Goal: Information Seeking & Learning: Learn about a topic

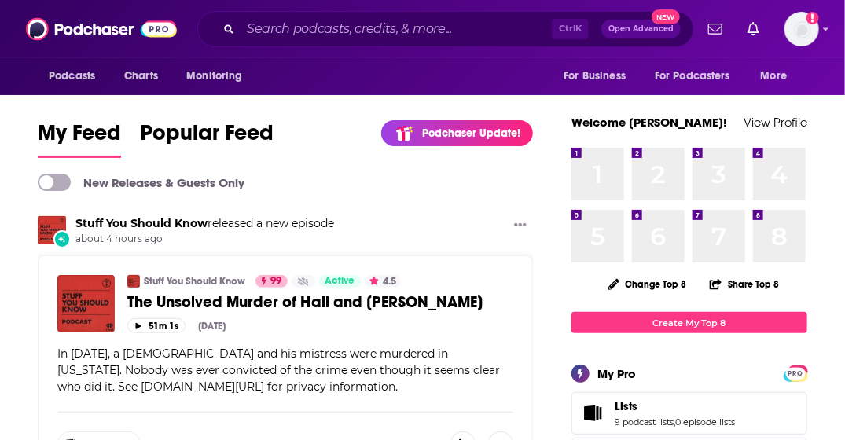
click at [182, 18] on div "Podcasts Charts Monitoring Ctrl K Open Advanced New For Business For Podcasters…" at bounding box center [422, 29] width 845 height 58
click at [135, 69] on span "Charts" at bounding box center [141, 76] width 34 height 22
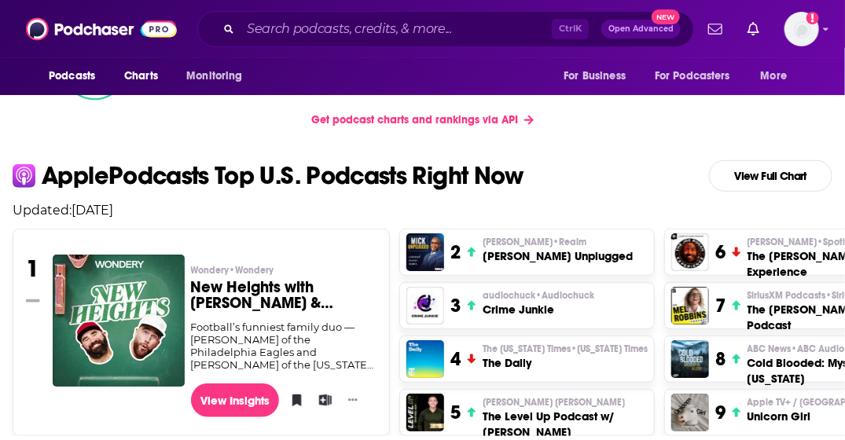
scroll to position [157, 0]
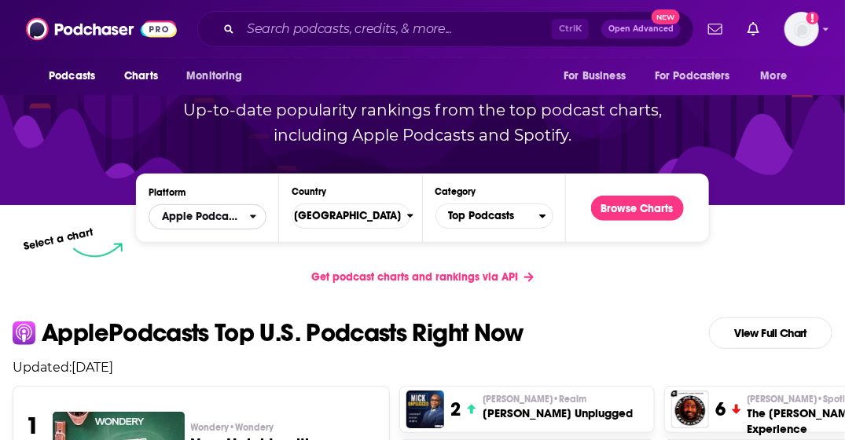
click at [233, 218] on span "Apple Podcasts" at bounding box center [201, 216] width 79 height 11
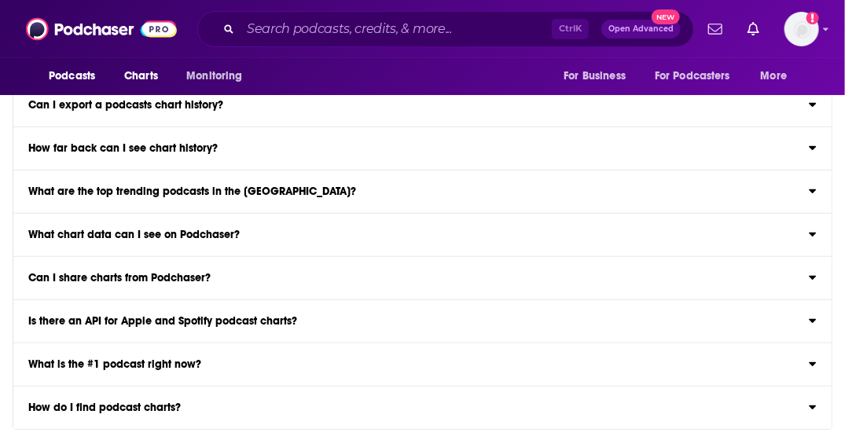
scroll to position [2593, 0]
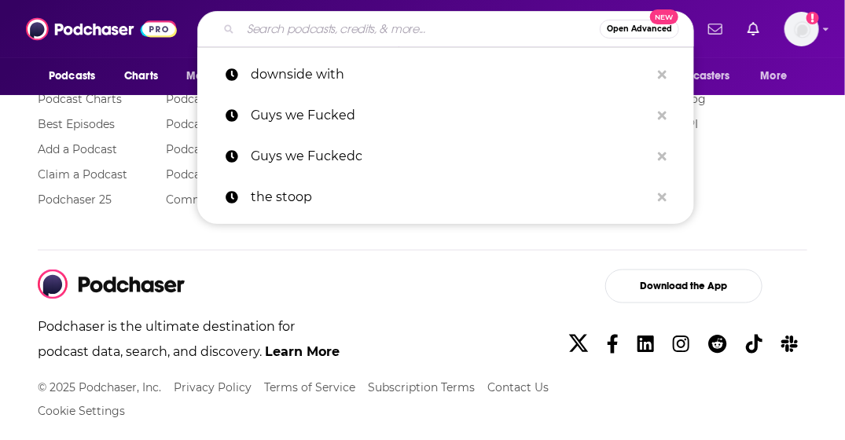
click at [466, 23] on input "Search podcasts, credits, & more..." at bounding box center [419, 28] width 359 height 25
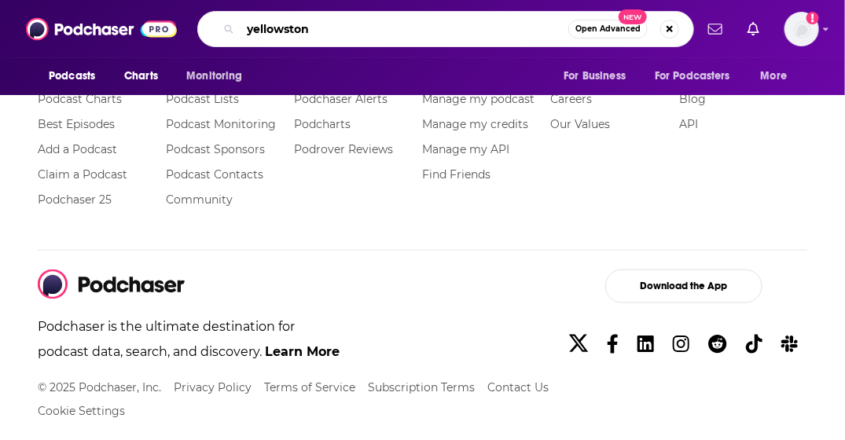
type input "yellowstone"
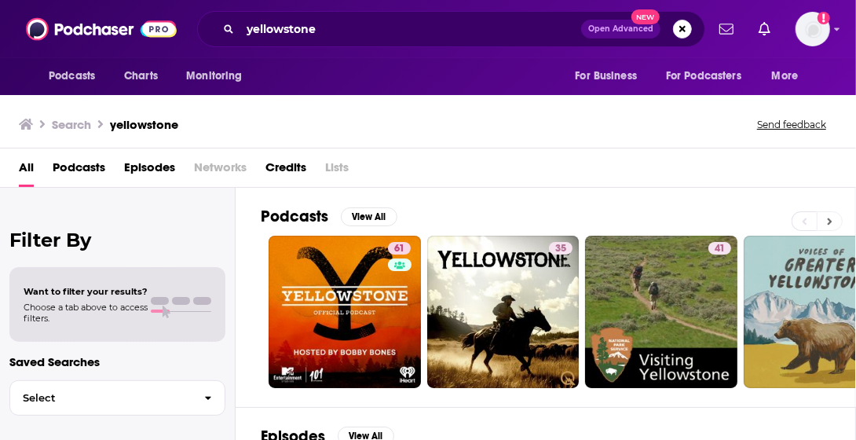
click at [834, 223] on button at bounding box center [830, 221] width 26 height 20
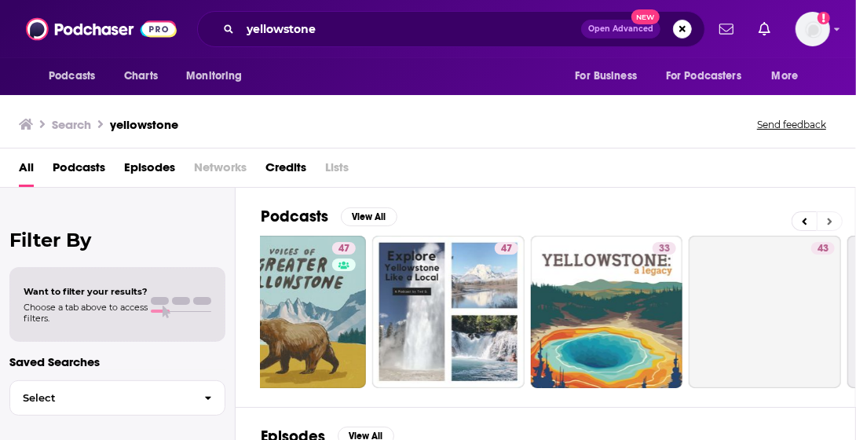
scroll to position [0, 596]
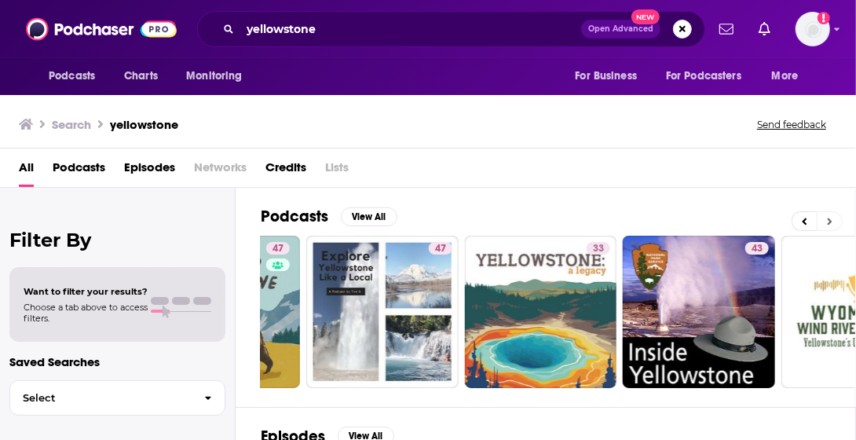
click at [834, 223] on button at bounding box center [830, 221] width 26 height 20
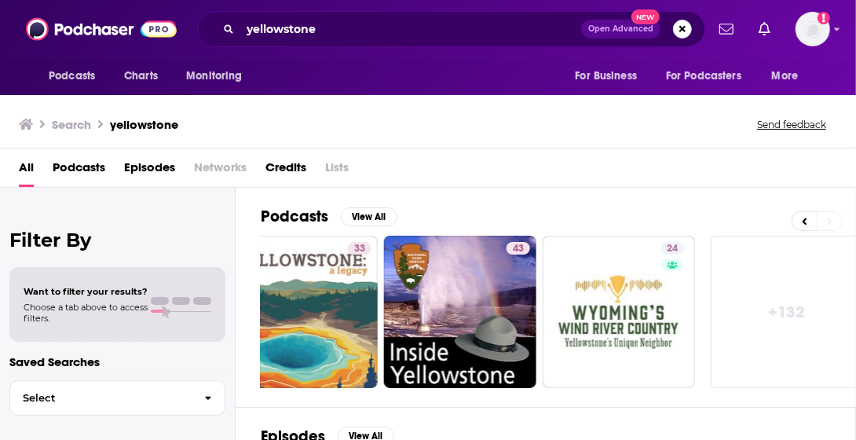
scroll to position [0, 847]
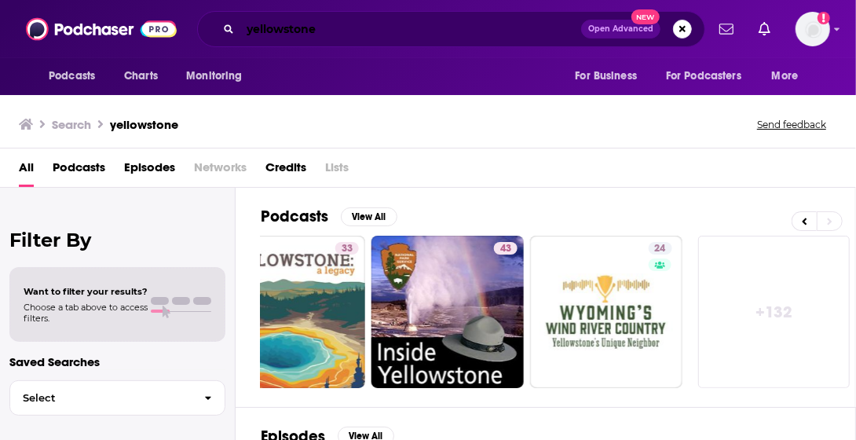
click at [427, 27] on input "yellowstone" at bounding box center [410, 28] width 341 height 25
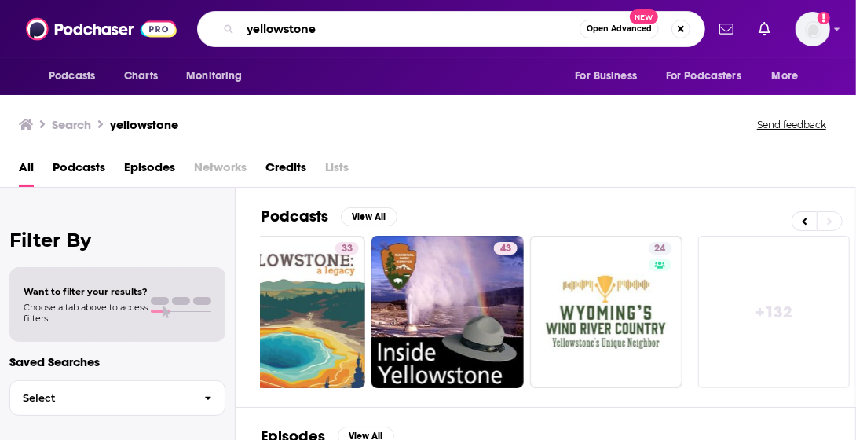
click at [427, 27] on input "yellowstone" at bounding box center [409, 28] width 339 height 25
type input "men"
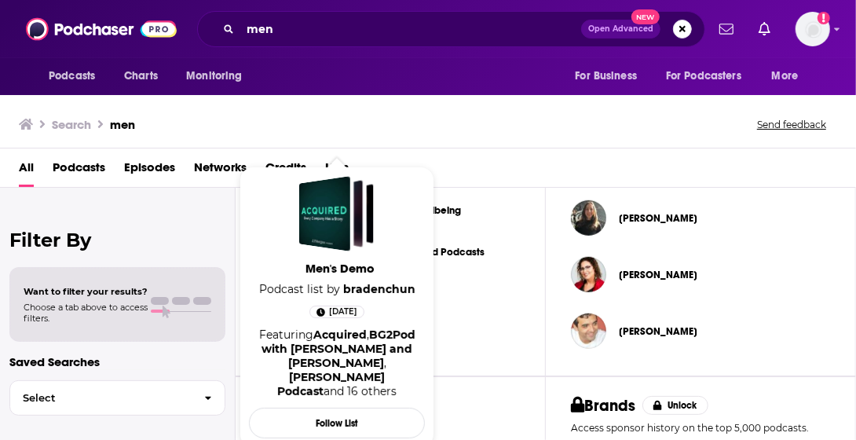
scroll to position [669, 0]
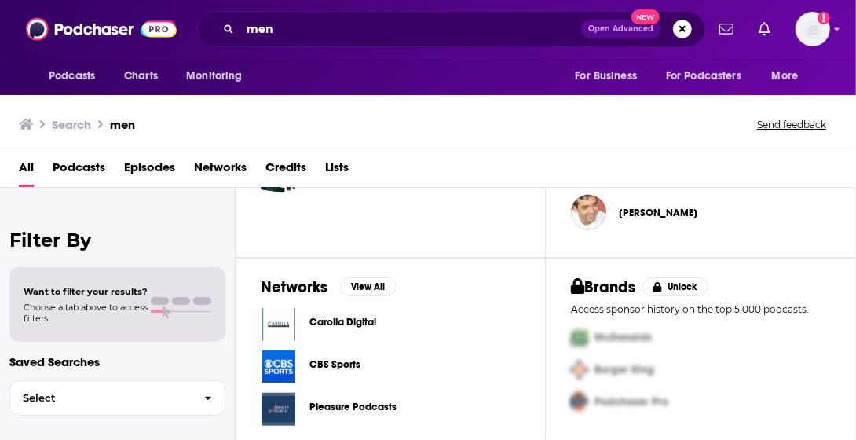
click at [148, 163] on span "Episodes" at bounding box center [149, 171] width 51 height 32
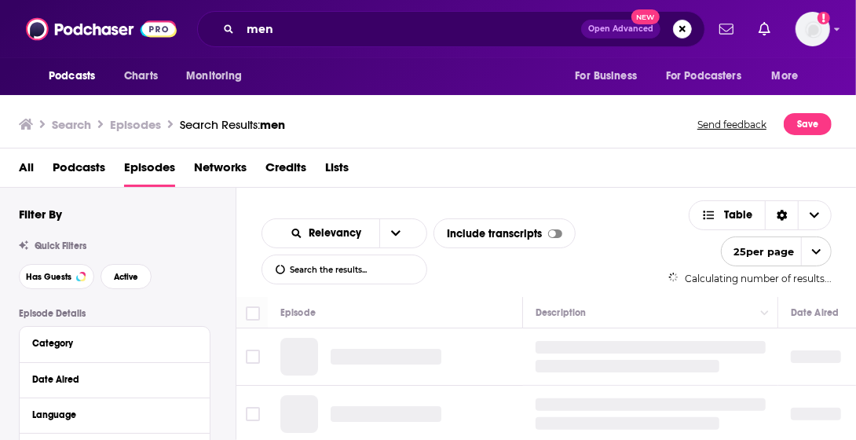
click at [74, 168] on span "Podcasts" at bounding box center [79, 171] width 53 height 32
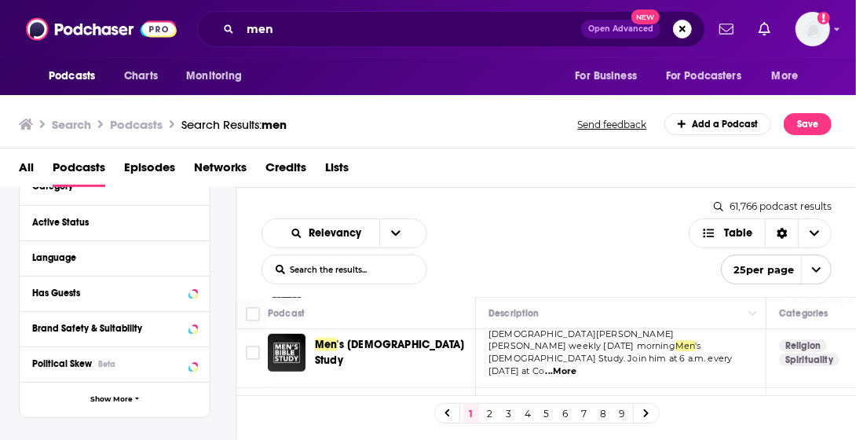
scroll to position [550, 0]
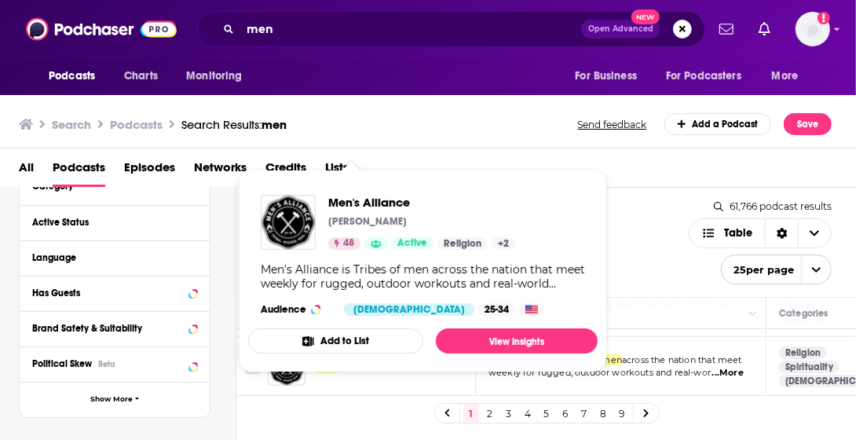
drag, startPoint x: 384, startPoint y: 349, endPoint x: 212, endPoint y: 240, distance: 203.4
click at [212, 240] on div "Podcast Details Category Active Status Language Has Guests Brand Safety & Suita…" at bounding box center [127, 430] width 217 height 559
drag, startPoint x: 367, startPoint y: 348, endPoint x: 302, endPoint y: 274, distance: 98.5
click at [302, 274] on div "Men's Alliance is Tribes of men across the nation that meet weekly for rugged, …" at bounding box center [423, 276] width 324 height 28
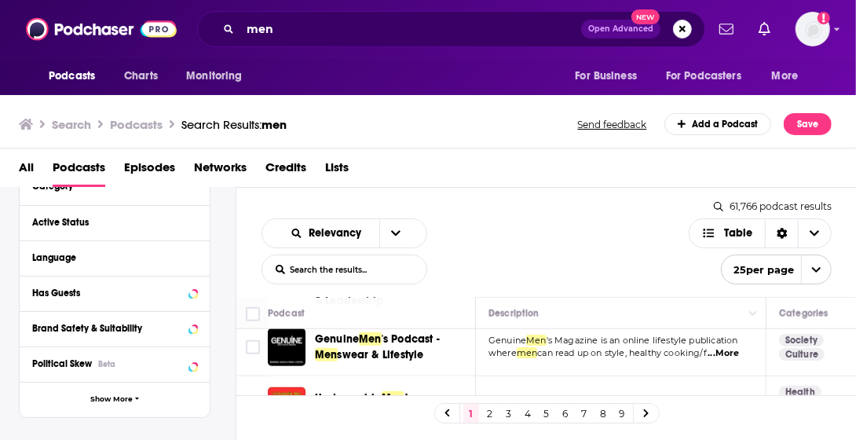
scroll to position [943, 0]
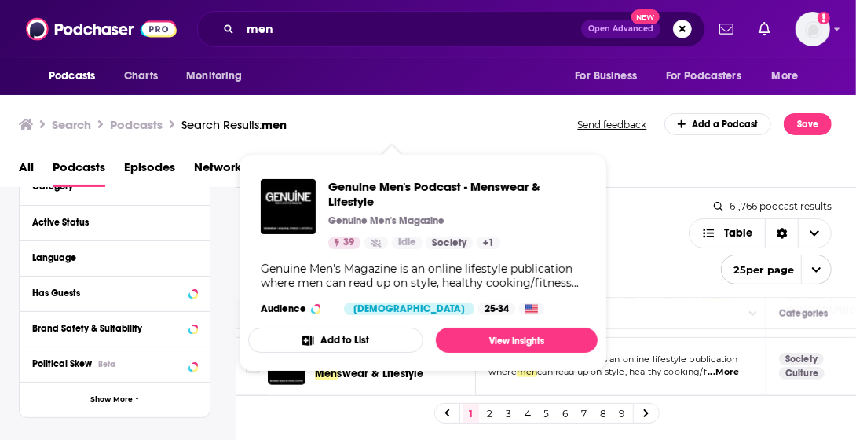
drag, startPoint x: 393, startPoint y: 343, endPoint x: 339, endPoint y: 267, distance: 93.5
click at [339, 267] on div "Genuine Men's Magazine is an online lifestyle publication where men can read up…" at bounding box center [423, 276] width 324 height 28
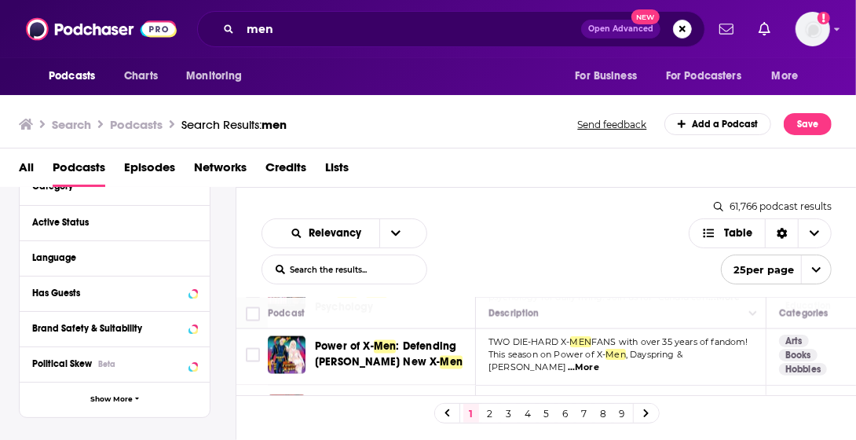
scroll to position [1458, 0]
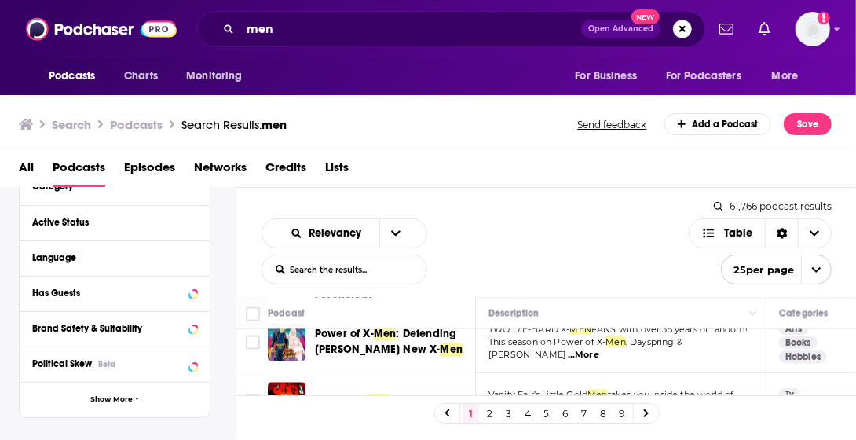
click at [651, 409] on link at bounding box center [646, 413] width 25 height 18
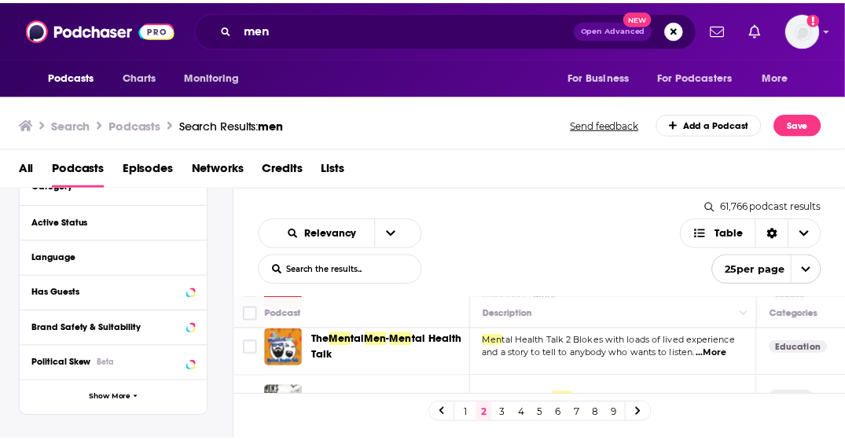
scroll to position [943, 0]
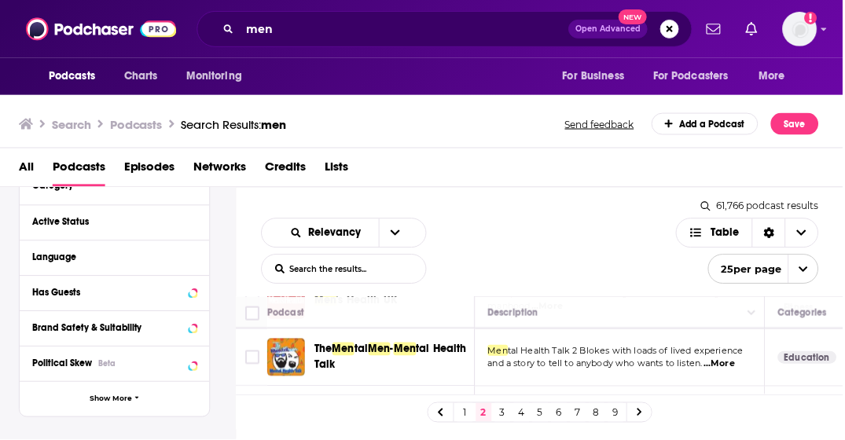
click at [336, 367] on div "Podcasts Charts Monitoring men Open Advanced New For Business For Podcasters Mo…" at bounding box center [422, 220] width 845 height 440
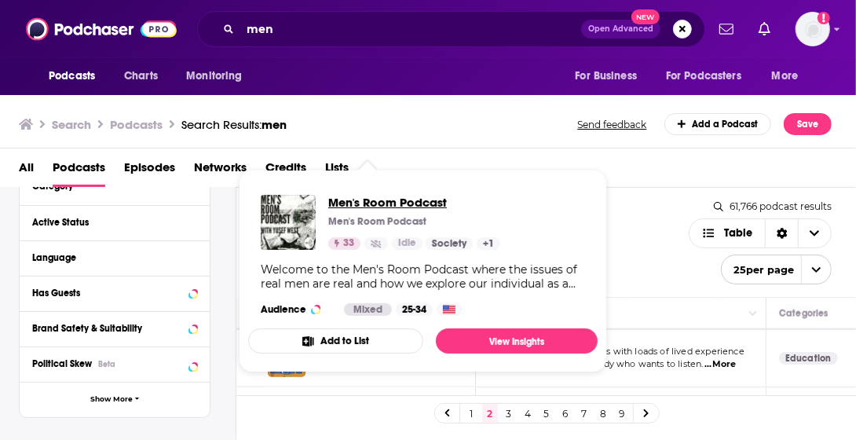
click at [368, 196] on span "Men's Room Podcast" at bounding box center [414, 202] width 172 height 15
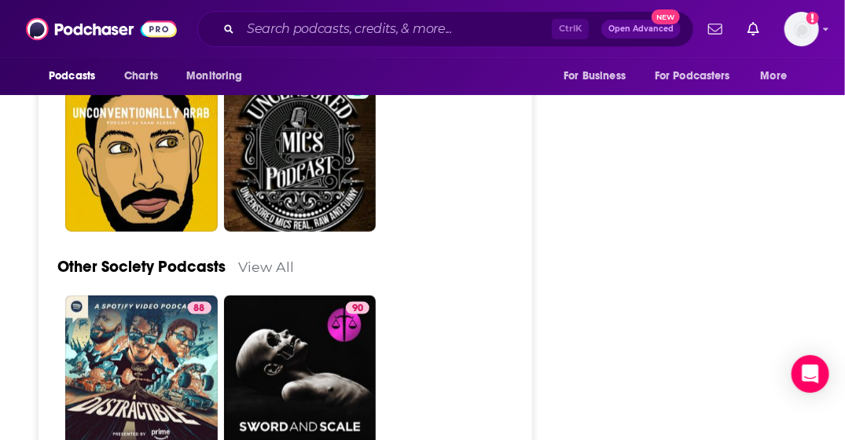
scroll to position [4400, 0]
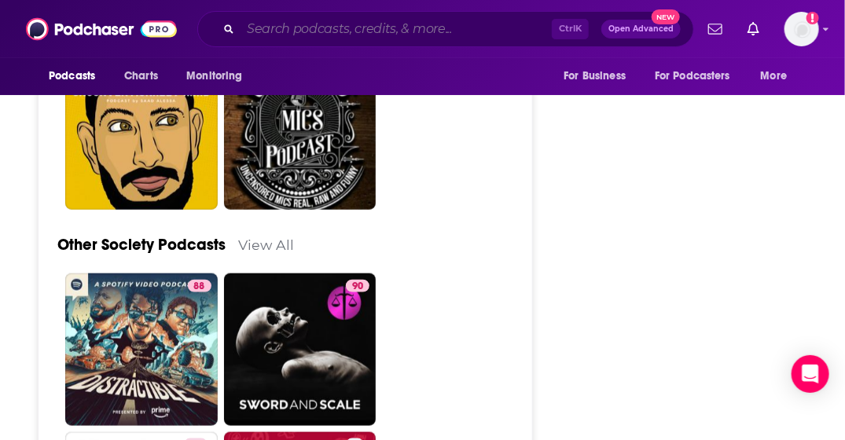
click at [457, 40] on input "Search podcasts, credits, & more..." at bounding box center [395, 28] width 311 height 25
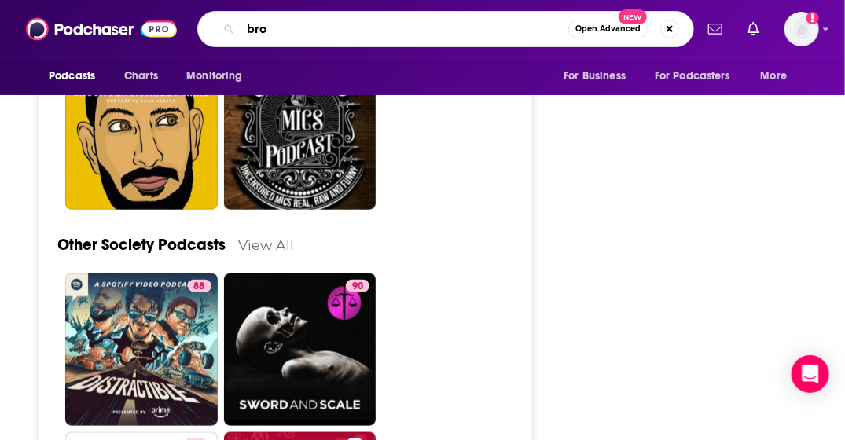
type input "bros"
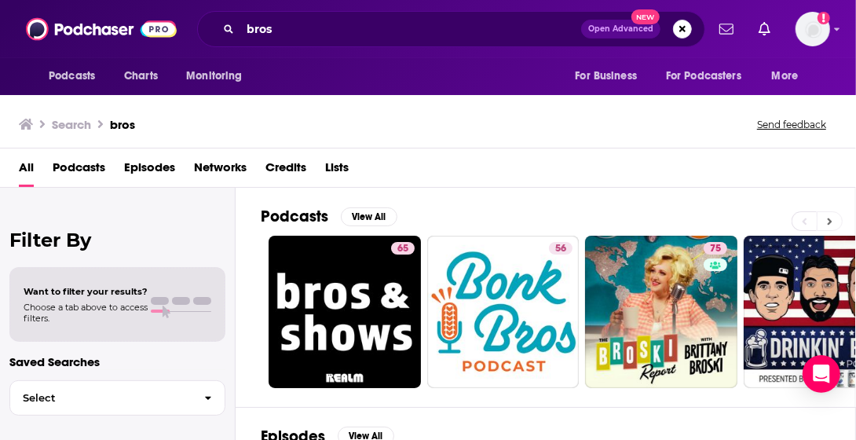
click at [840, 218] on button at bounding box center [830, 221] width 26 height 20
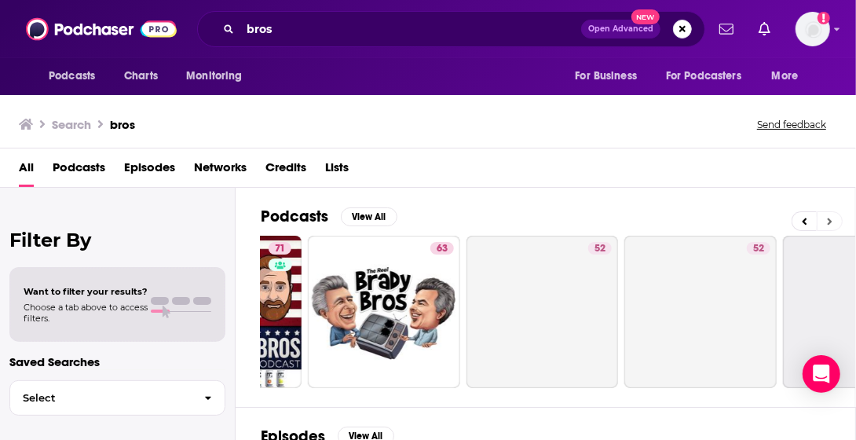
scroll to position [0, 596]
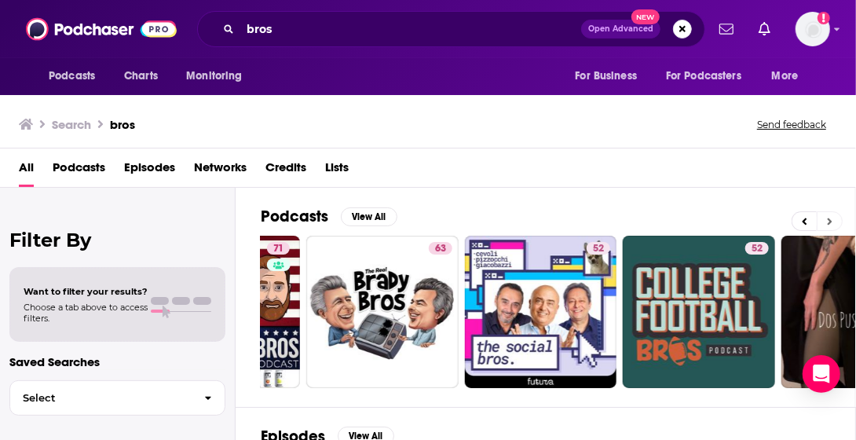
click at [837, 215] on button at bounding box center [830, 221] width 26 height 20
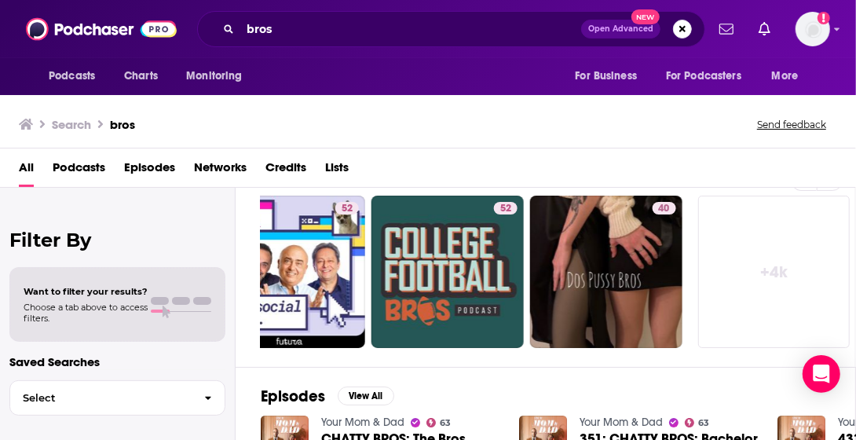
scroll to position [0, 0]
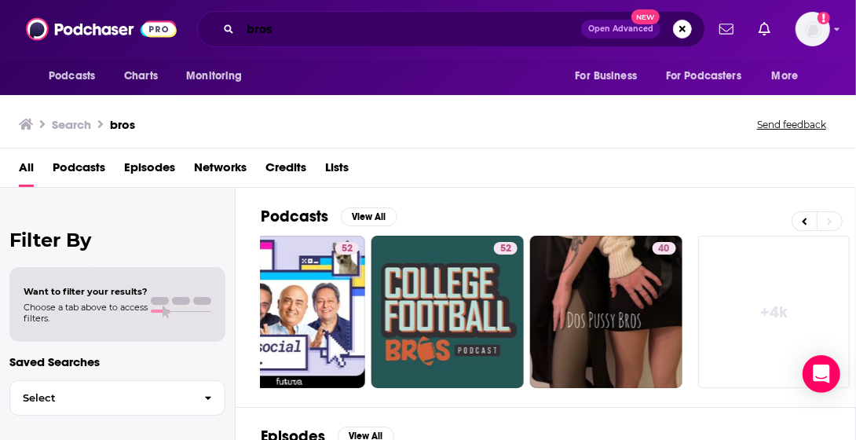
click at [289, 31] on input "bros" at bounding box center [410, 28] width 341 height 25
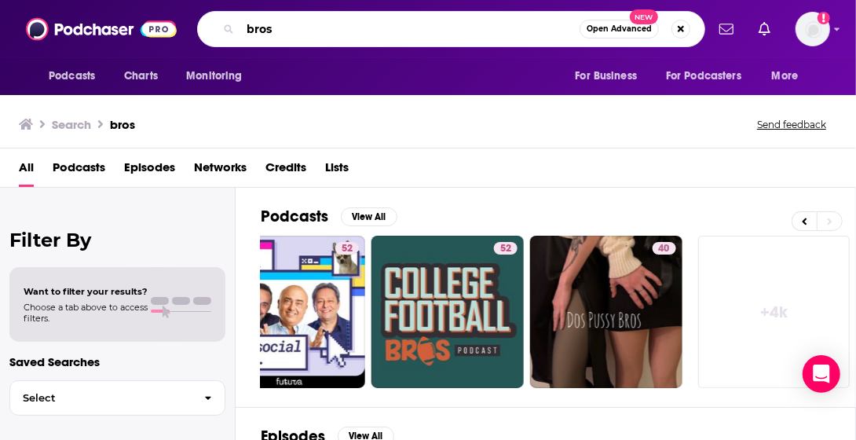
click at [289, 31] on input "bros" at bounding box center [409, 28] width 339 height 25
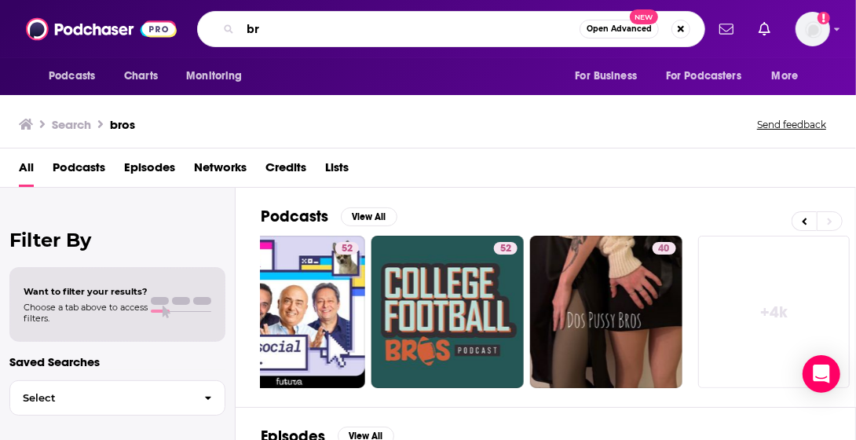
type input "b"
type input "male"
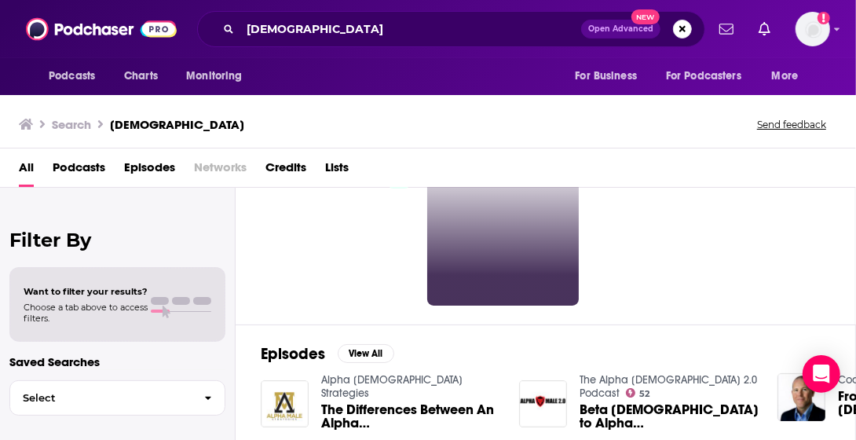
scroll to position [30, 0]
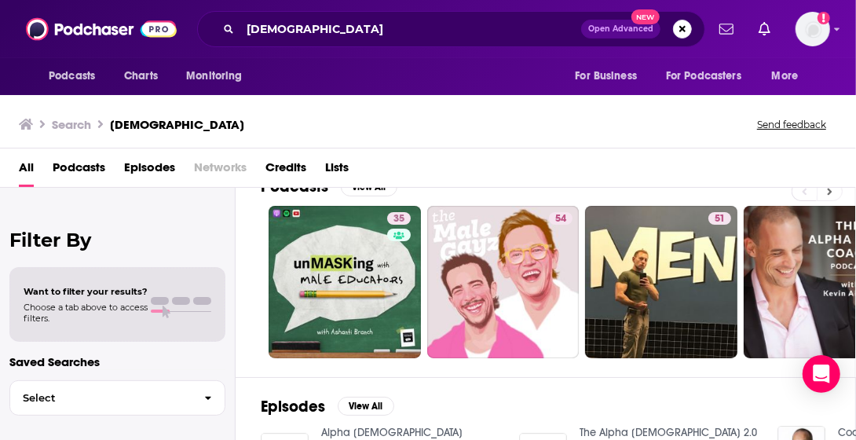
click at [830, 196] on button at bounding box center [830, 191] width 26 height 20
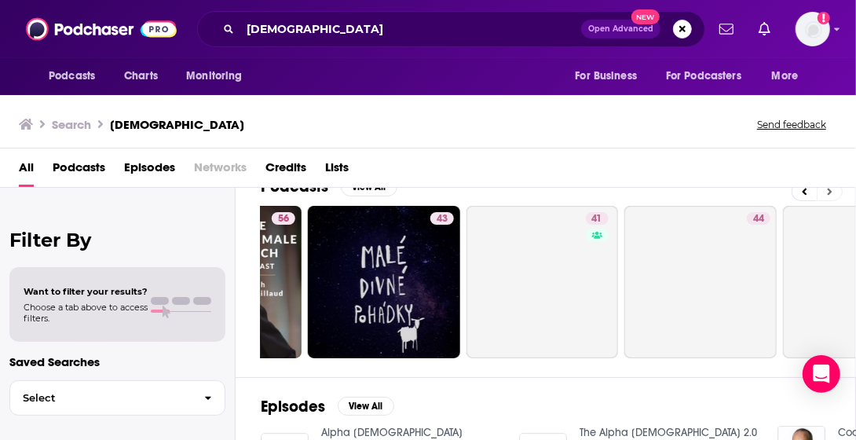
scroll to position [0, 596]
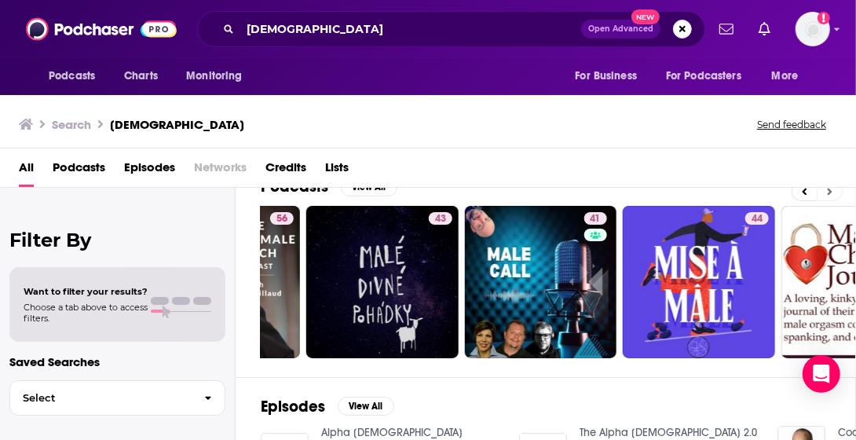
click at [830, 196] on button at bounding box center [830, 191] width 26 height 20
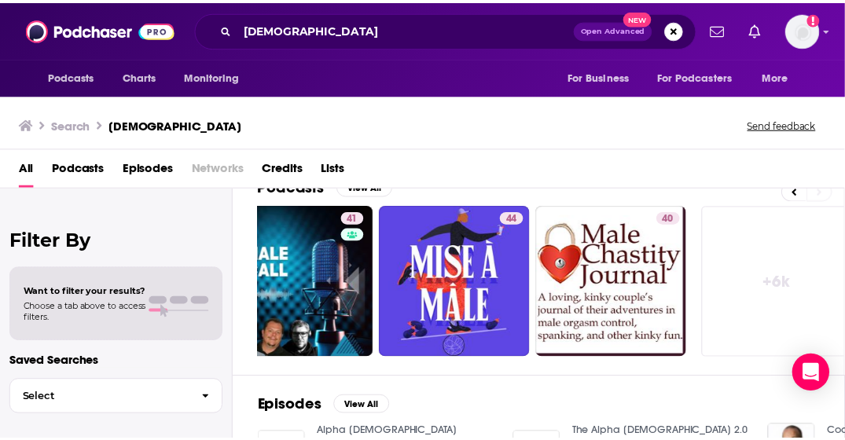
scroll to position [0, 847]
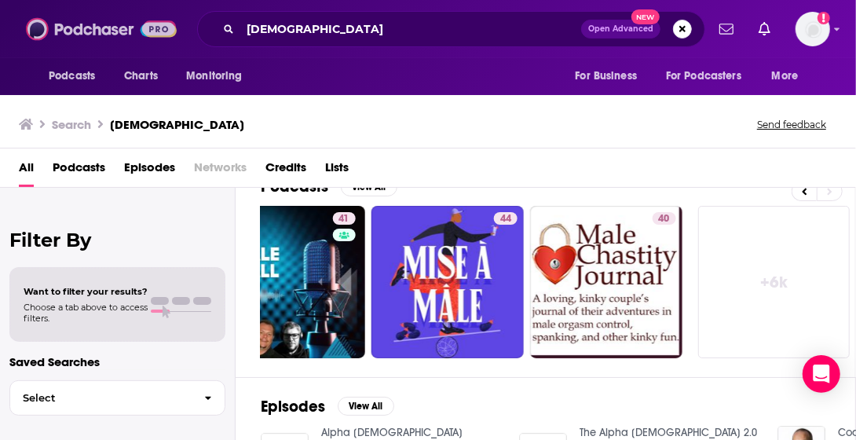
click at [53, 24] on img at bounding box center [101, 29] width 151 height 30
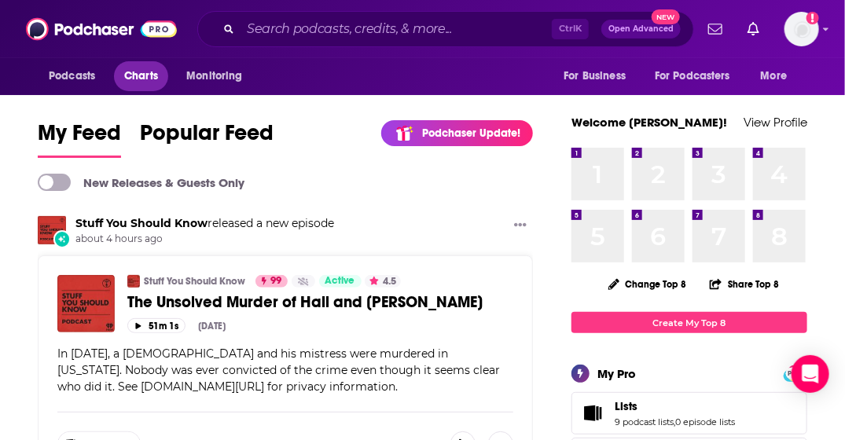
click at [123, 71] on link "Charts" at bounding box center [140, 76] width 53 height 30
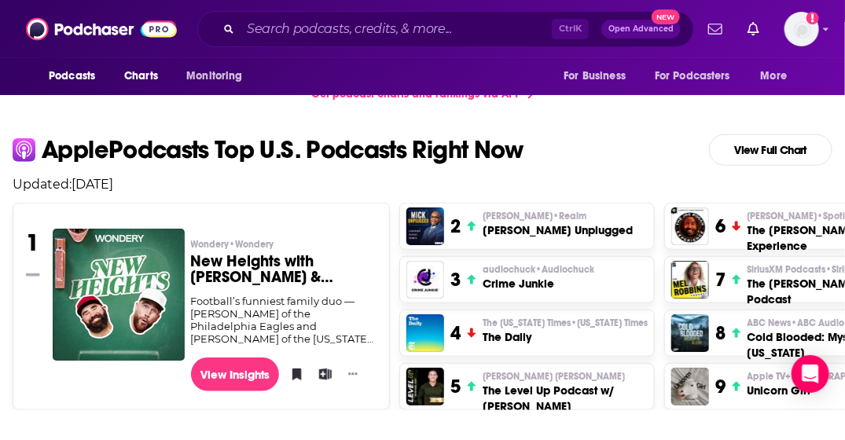
scroll to position [393, 0]
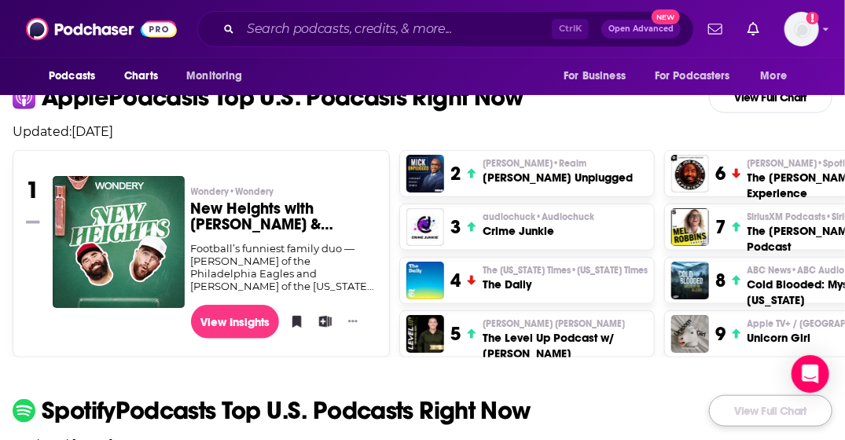
click at [783, 419] on link "View Full Chart" at bounding box center [770, 410] width 123 height 31
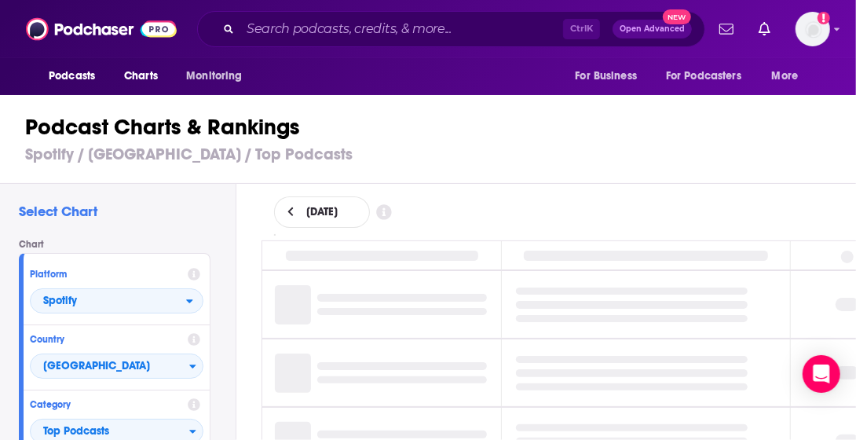
scroll to position [141, 0]
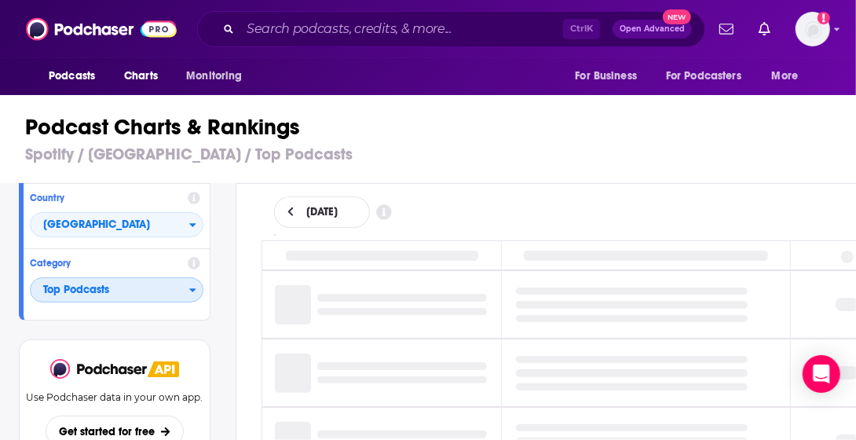
click at [155, 292] on span "Top Podcasts" at bounding box center [110, 290] width 159 height 27
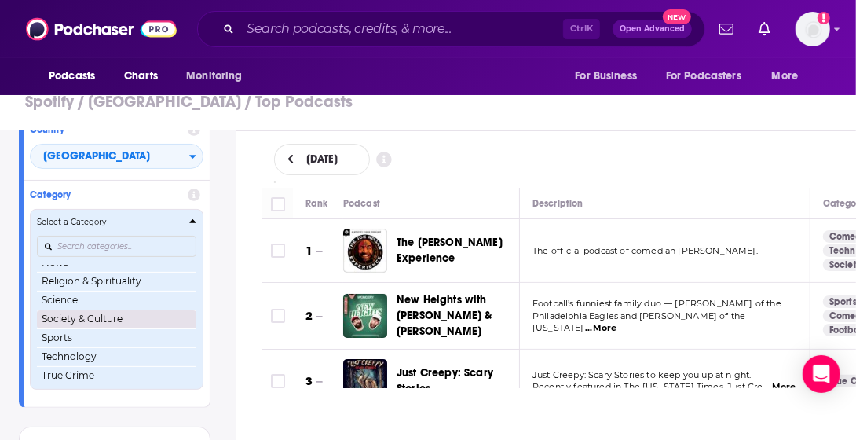
scroll to position [221, 0]
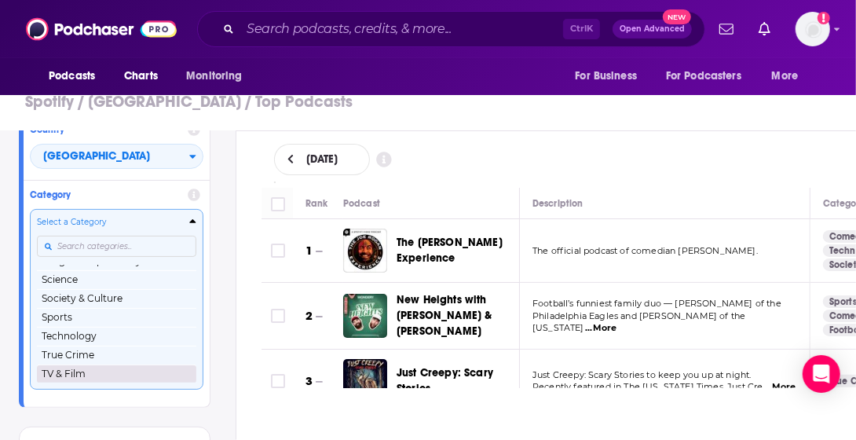
click at [85, 375] on button "TV & Film" at bounding box center [116, 374] width 159 height 19
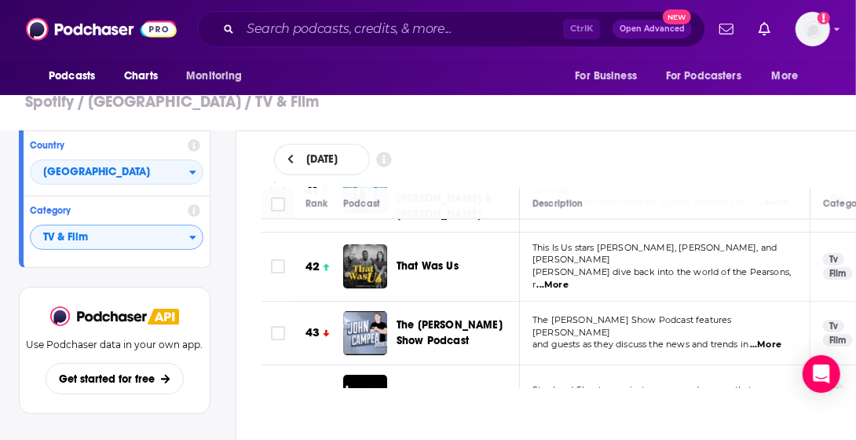
scroll to position [2671, 0]
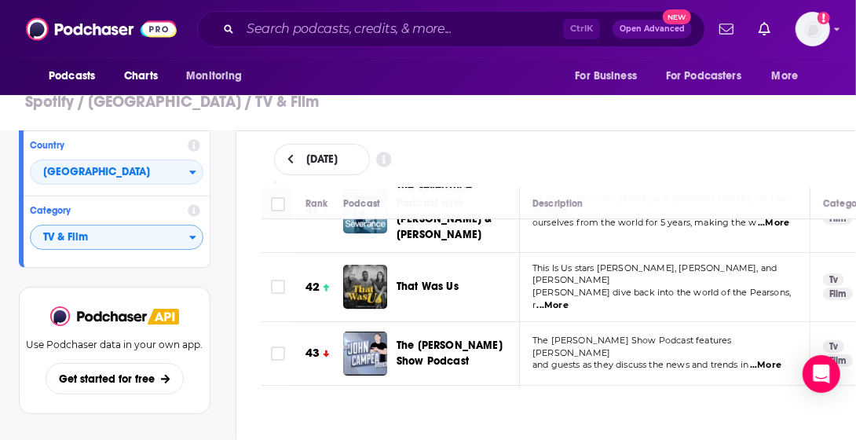
click at [768, 359] on span "...More" at bounding box center [765, 365] width 31 height 13
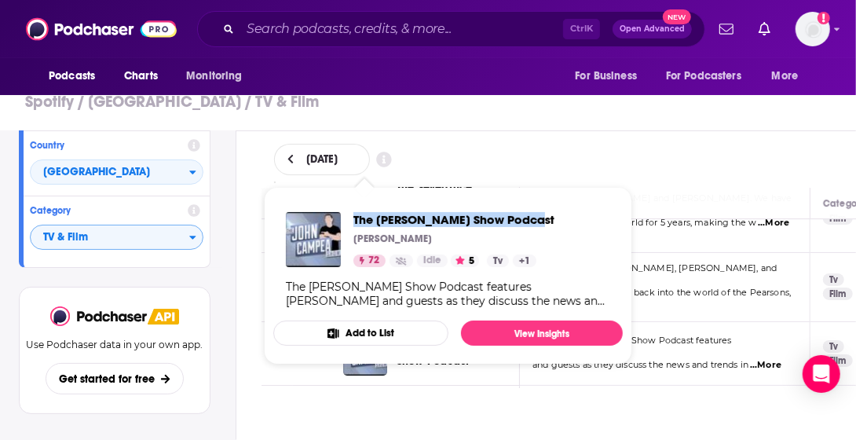
drag, startPoint x: 592, startPoint y: 224, endPoint x: 352, endPoint y: 214, distance: 239.9
click at [352, 214] on div "The John Campea Show Podcast John Campea 72 Idle 5 Categories Tv Film Tv + 1 Th…" at bounding box center [448, 260] width 350 height 121
copy span "The John Campea Show Podcast"
drag, startPoint x: 352, startPoint y: 214, endPoint x: 519, endPoint y: 174, distance: 171.9
click at [519, 174] on div "August 19, 2025" at bounding box center [559, 159] width 570 height 31
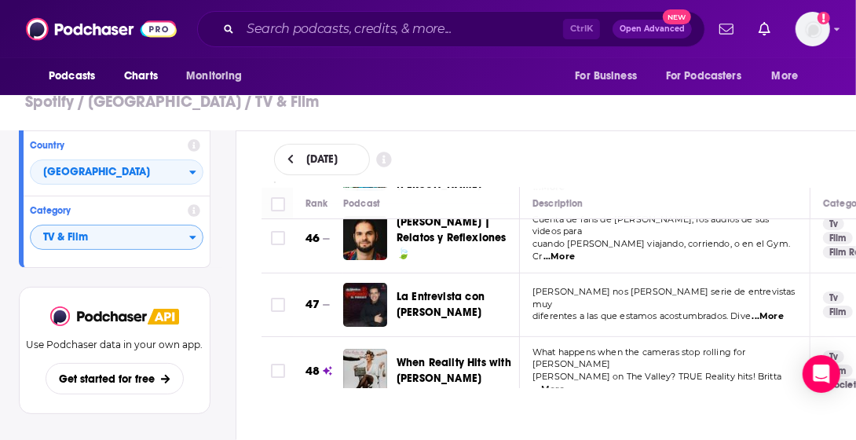
scroll to position [3058, 0]
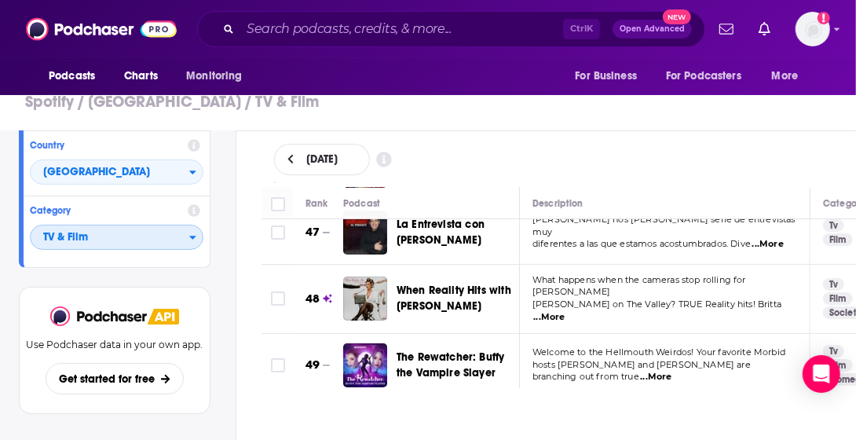
click at [129, 249] on span "TV & Film" at bounding box center [110, 238] width 159 height 27
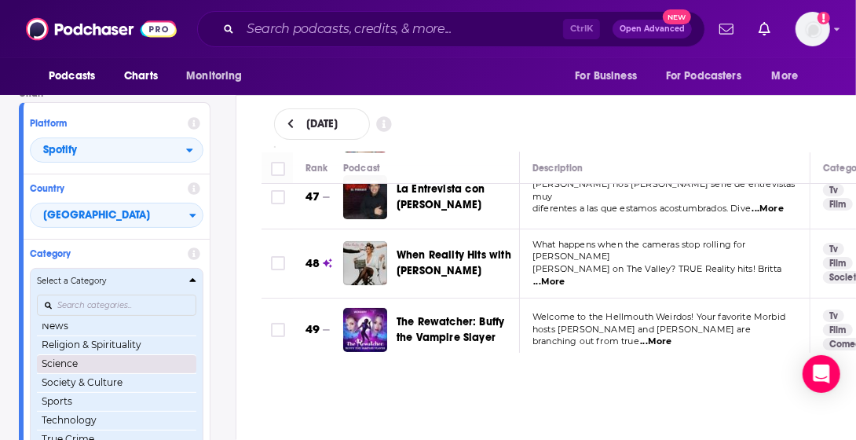
scroll to position [221, 0]
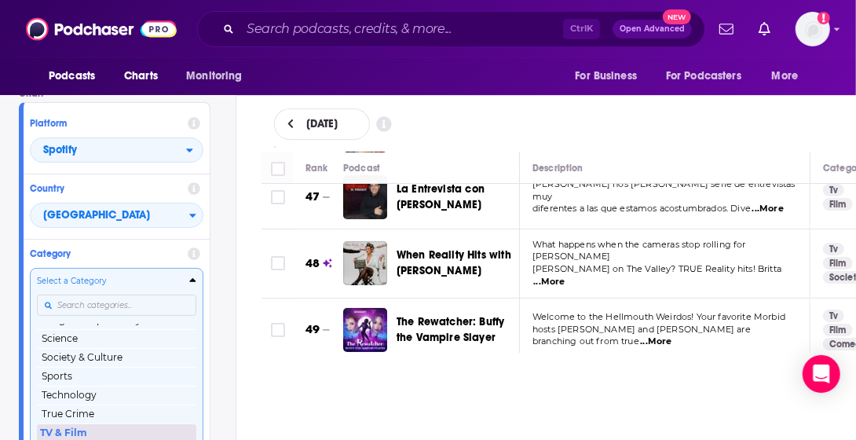
click at [85, 434] on button "TV & Film" at bounding box center [116, 432] width 159 height 19
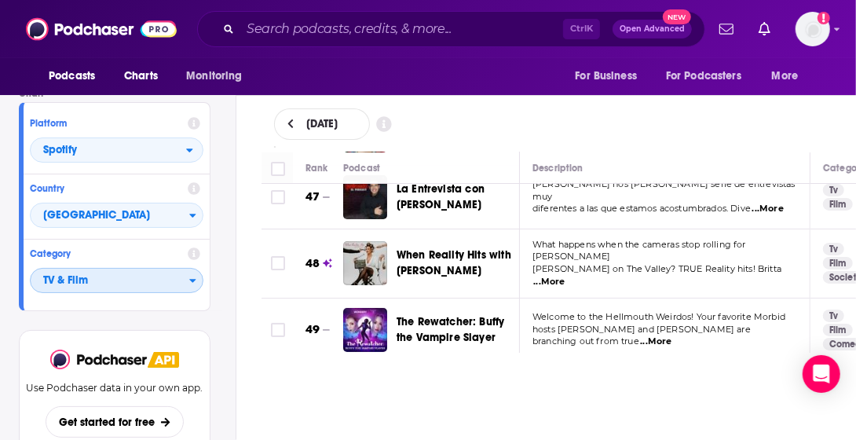
click at [126, 287] on span "TV & Film" at bounding box center [110, 281] width 159 height 27
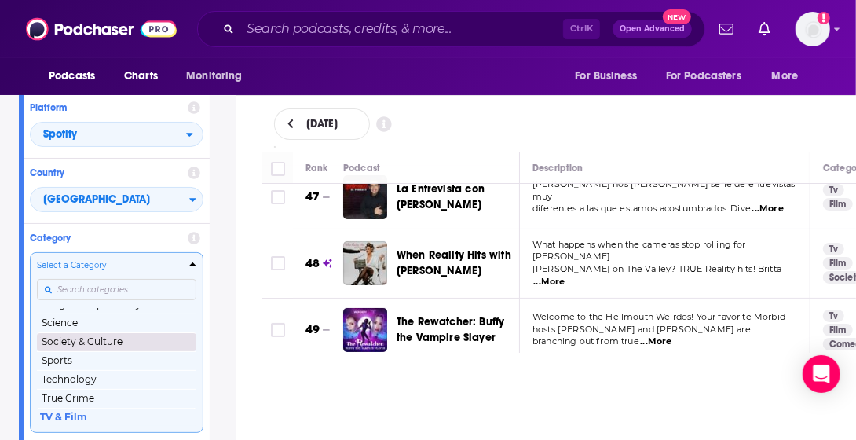
click at [96, 342] on button "Society & Culture" at bounding box center [116, 341] width 159 height 19
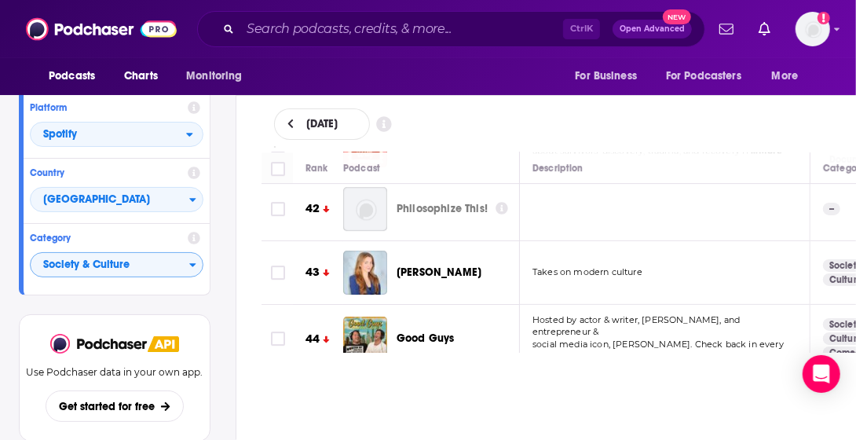
scroll to position [2671, 0]
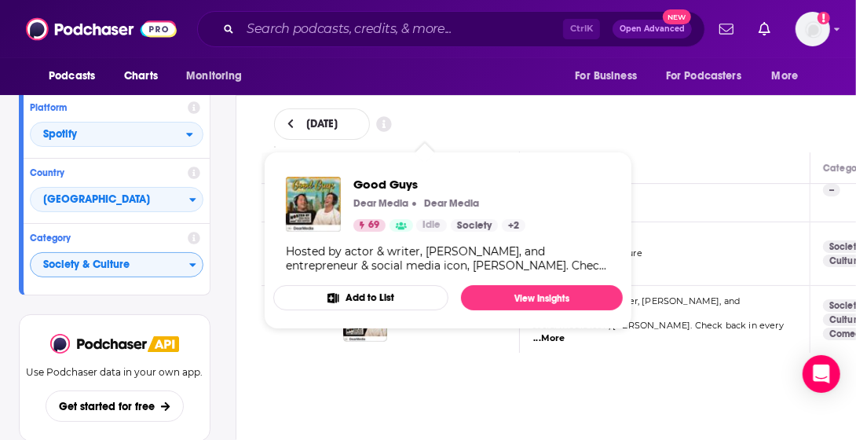
drag, startPoint x: 430, startPoint y: 269, endPoint x: 409, endPoint y: 264, distance: 21.9
click at [409, 264] on div "Hosted by actor & writer, [PERSON_NAME], and entrepreneur & social media icon, …" at bounding box center [448, 258] width 324 height 28
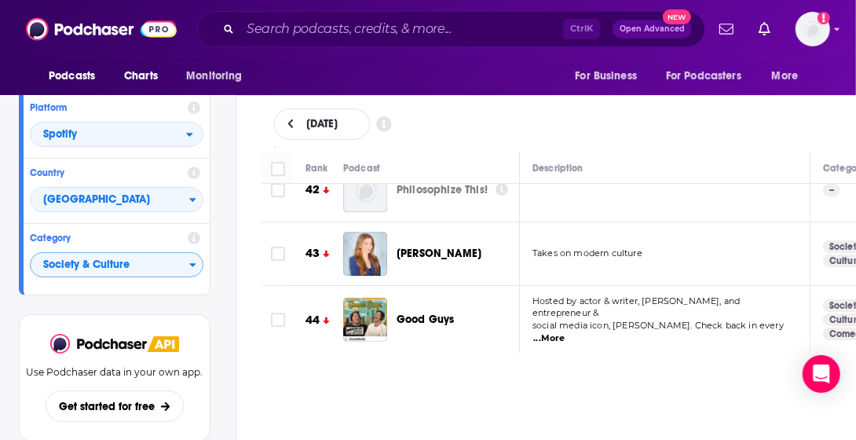
click at [753, 154] on th "Description" at bounding box center [665, 167] width 291 height 31
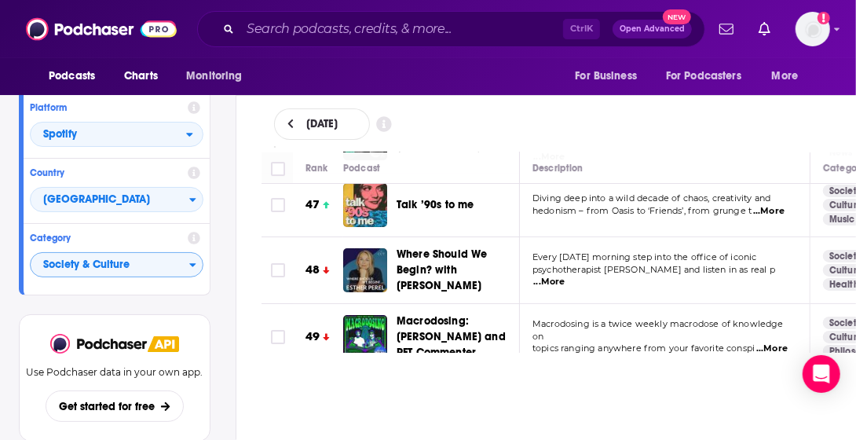
scroll to position [3020, 0]
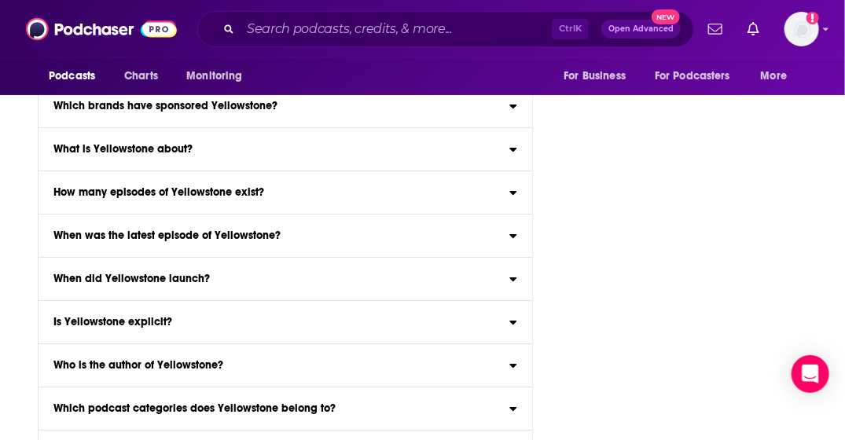
scroll to position [7578, 0]
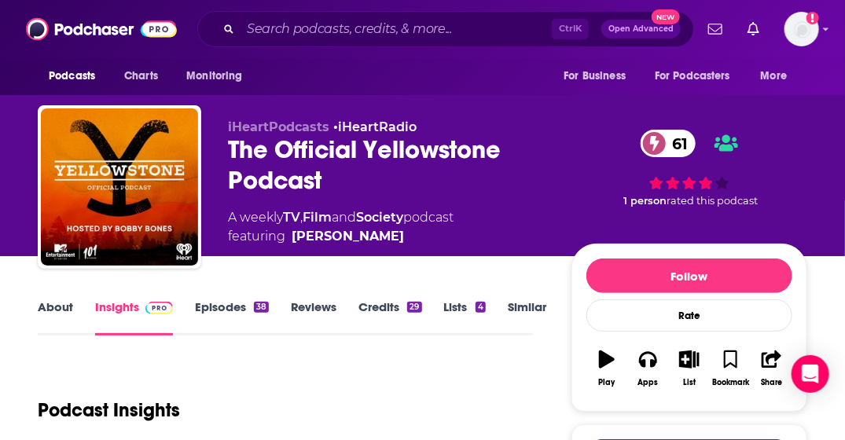
drag, startPoint x: 600, startPoint y: 356, endPoint x: 613, endPoint y: -58, distance: 414.3
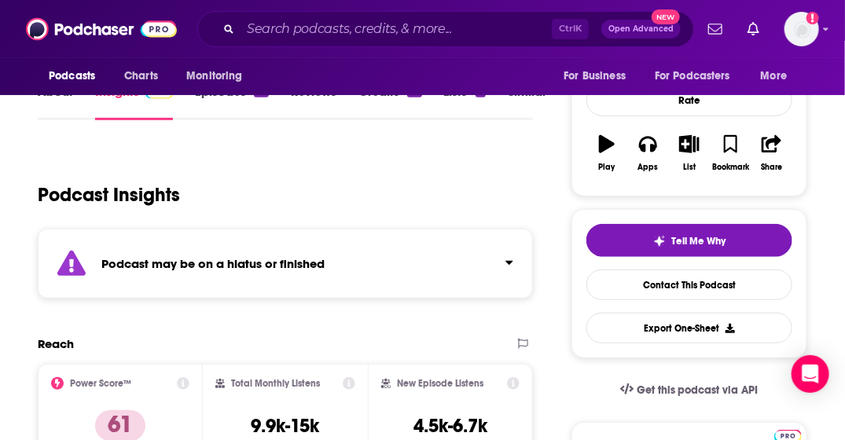
scroll to position [157, 0]
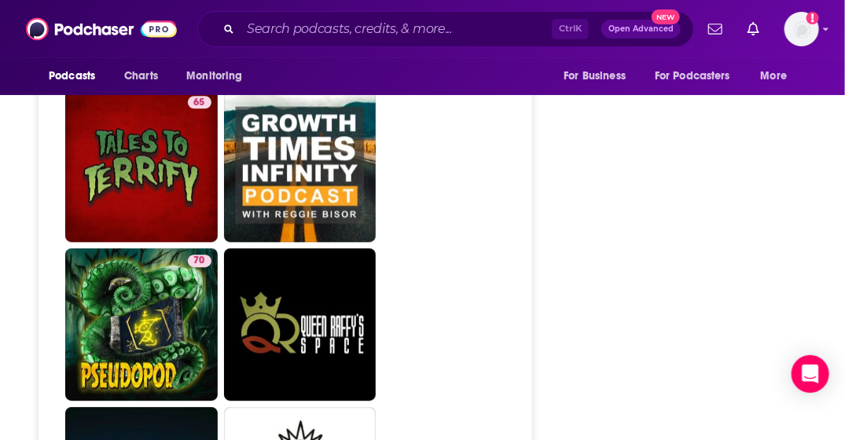
scroll to position [7386, 0]
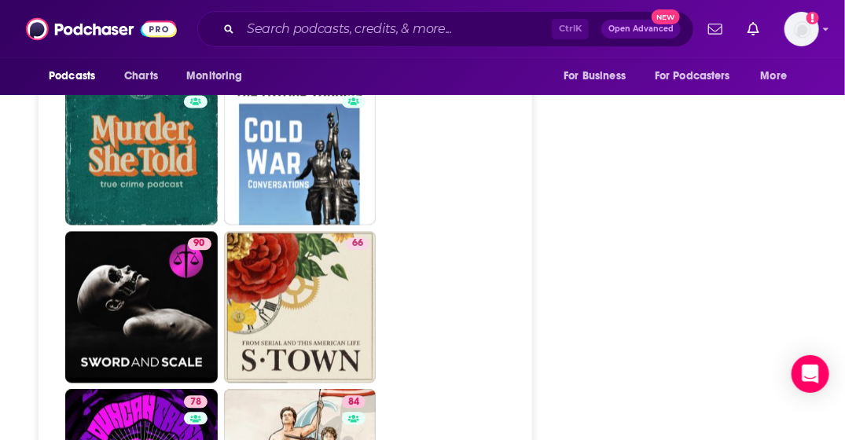
scroll to position [7228, 0]
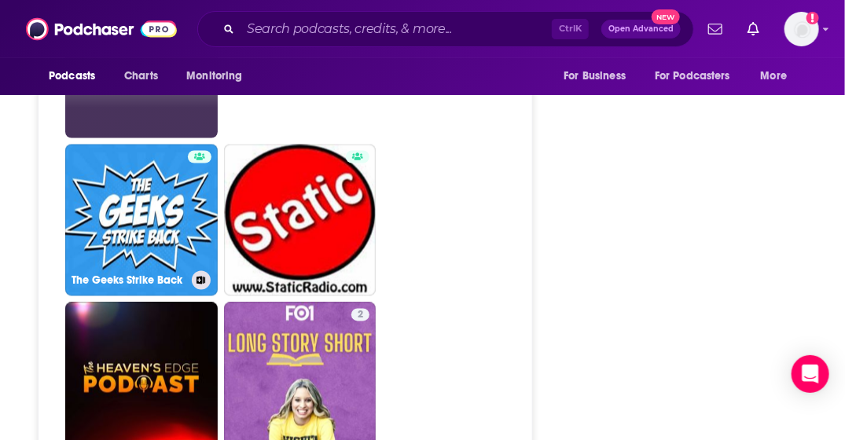
scroll to position [2829, 0]
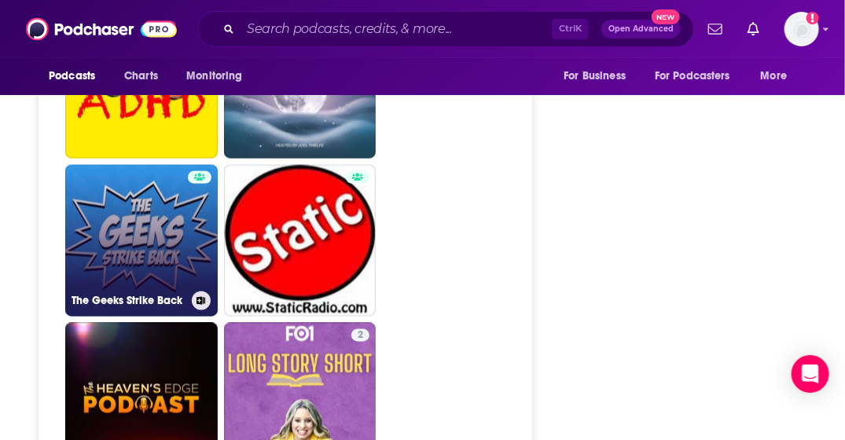
click at [174, 172] on link "The Geeks Strike Back" at bounding box center [141, 241] width 152 height 152
type input "https://www.podchaser.com/podcasts/the-geeks-strike-back-1163769"
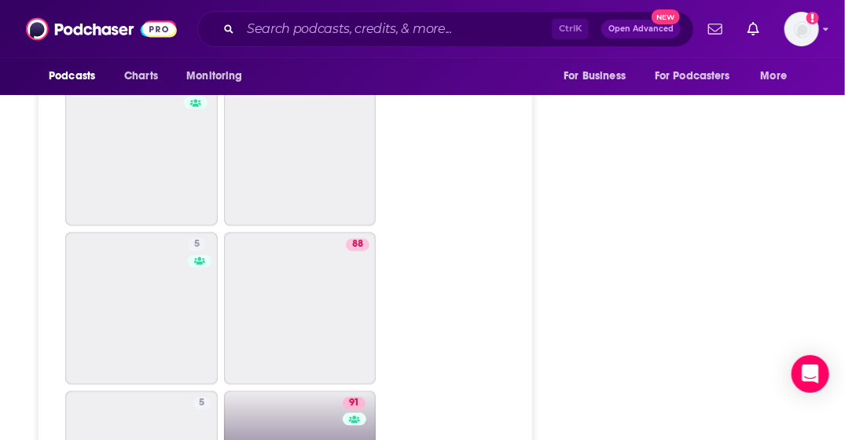
scroll to position [4793, 0]
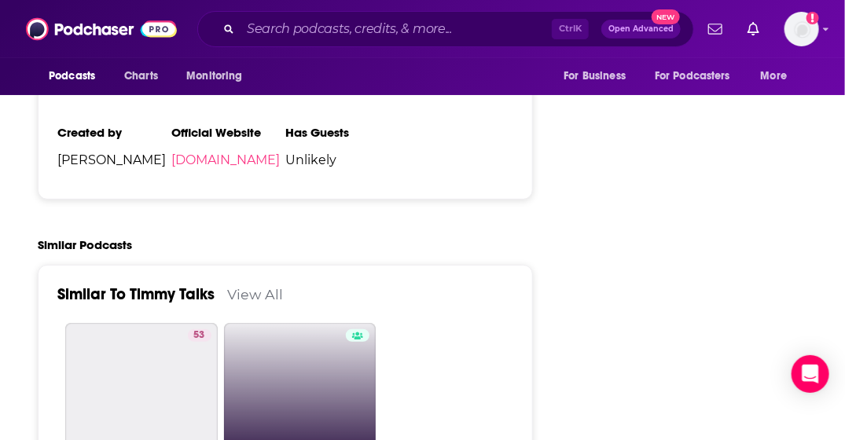
scroll to position [2121, 0]
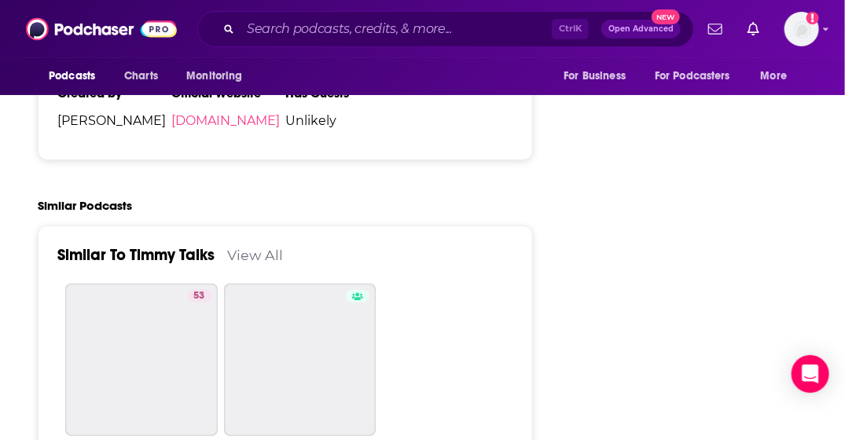
click at [265, 251] on link "View All" at bounding box center [255, 255] width 56 height 16
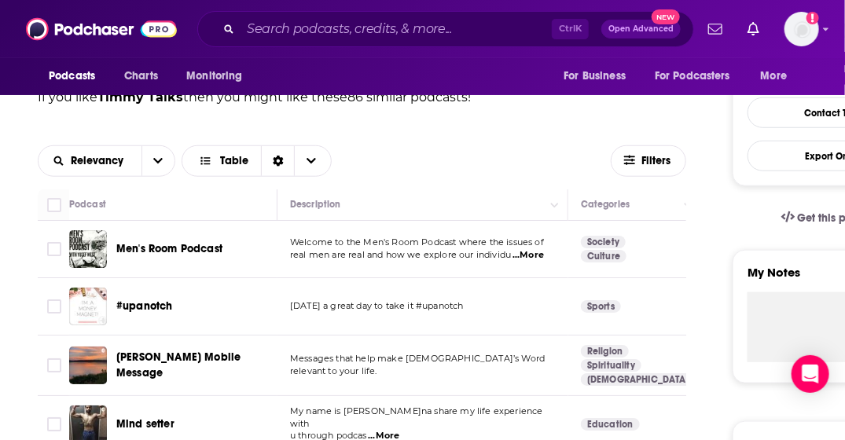
scroll to position [314, 0]
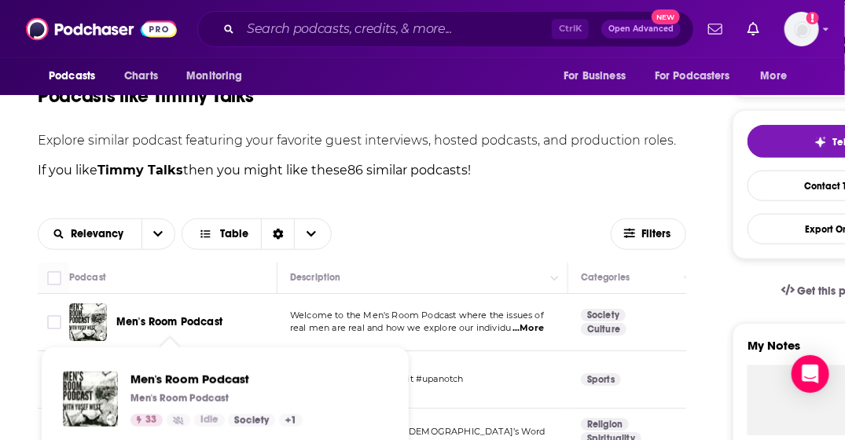
click at [194, 317] on span "Men's Room Podcast" at bounding box center [169, 321] width 106 height 13
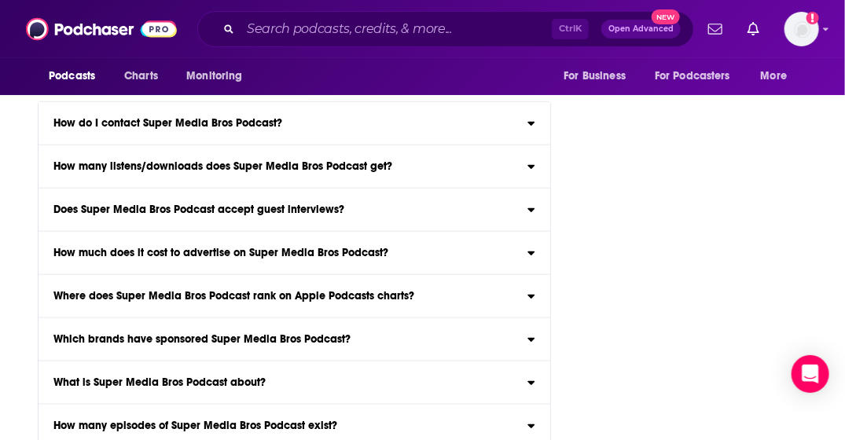
scroll to position [6413, 0]
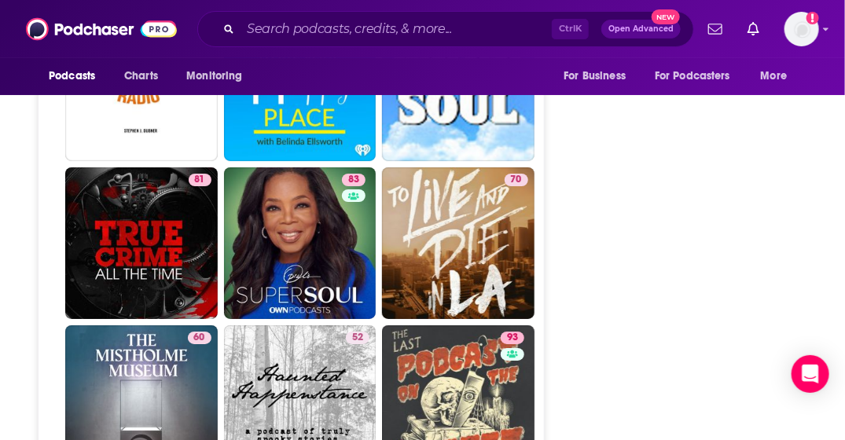
scroll to position [5814, 0]
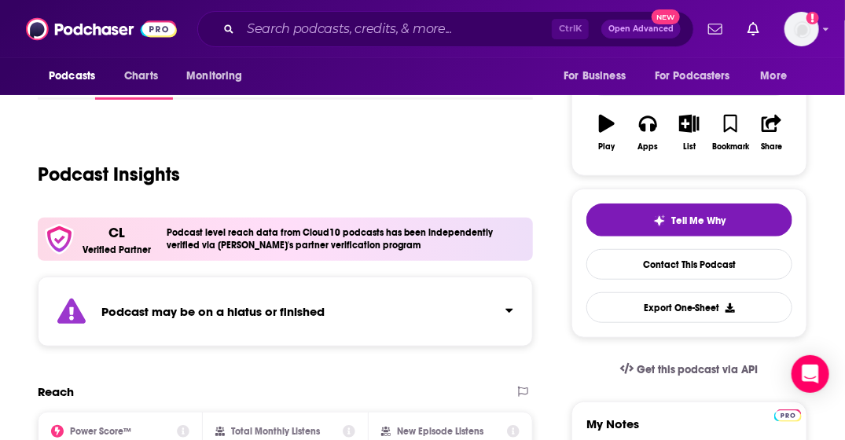
scroll to position [314, 0]
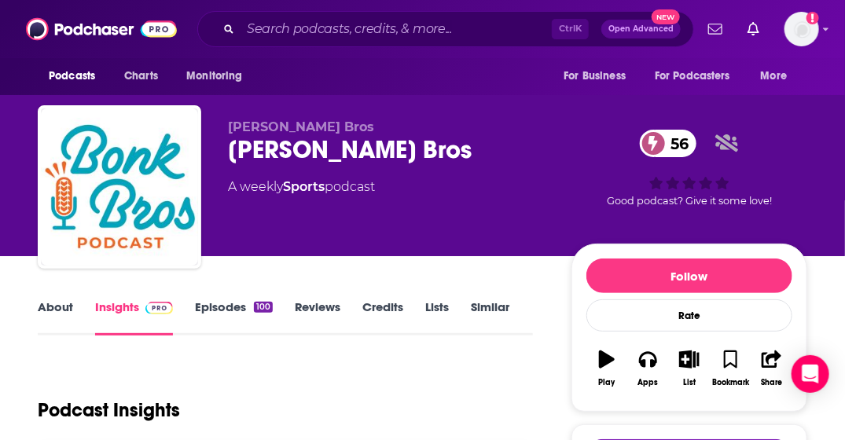
click at [229, 305] on link "Episodes 100" at bounding box center [234, 317] width 78 height 36
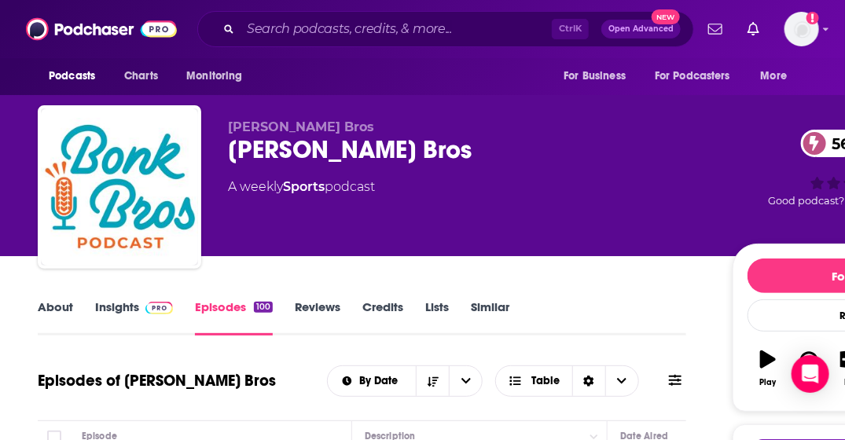
scroll to position [236, 0]
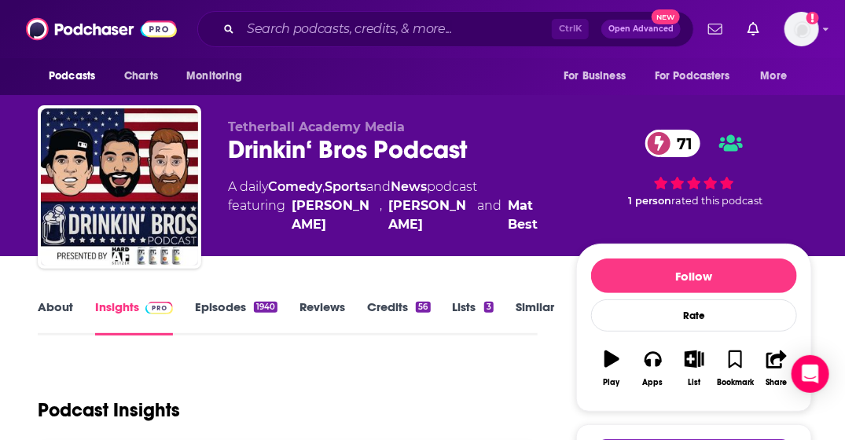
click at [234, 299] on div "About Insights Episodes 1940 Reviews Credits 56 Lists 3 Similar" at bounding box center [288, 316] width 500 height 38
click at [233, 304] on link "Episodes 1940" at bounding box center [236, 317] width 82 height 36
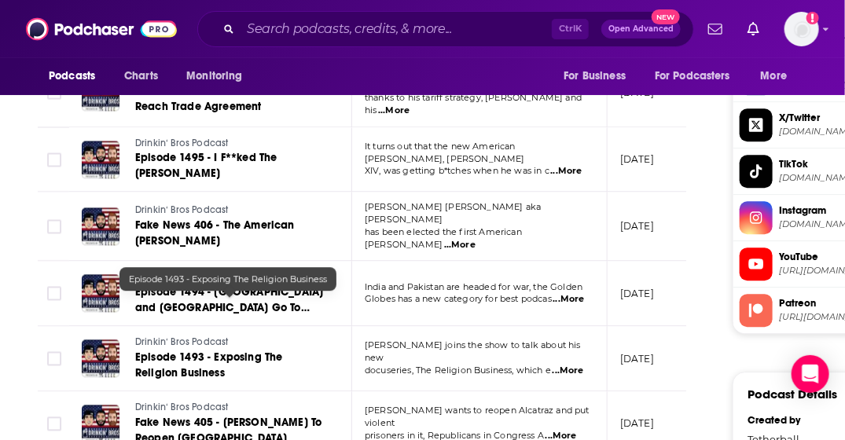
scroll to position [1369, 0]
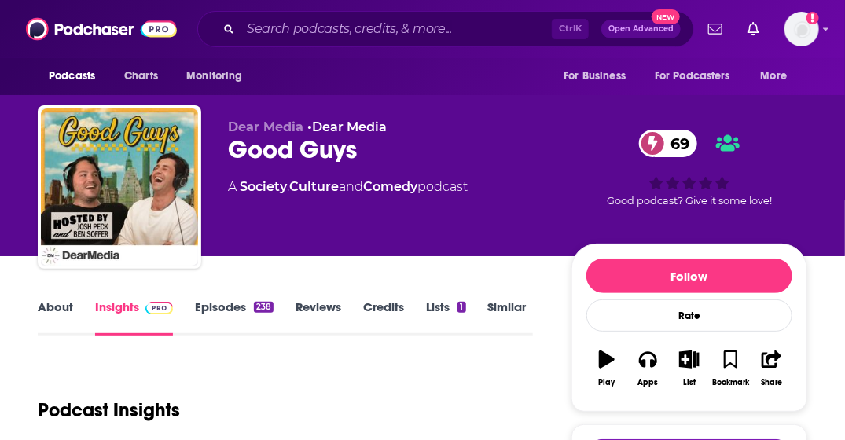
click at [238, 307] on link "Episodes 238" at bounding box center [234, 317] width 79 height 36
